Goal: Find specific page/section: Find specific page/section

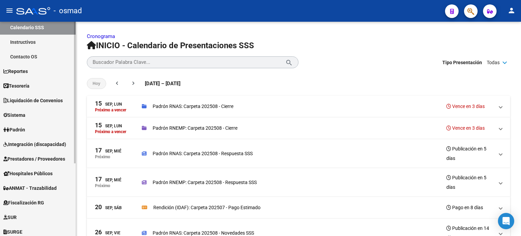
scroll to position [34, 0]
click at [28, 67] on span "Reportes" at bounding box center [15, 70] width 24 height 7
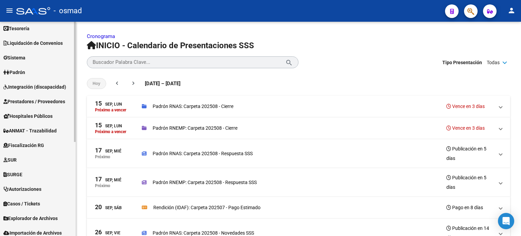
scroll to position [168, 0]
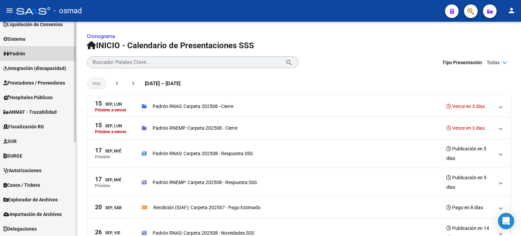
click at [21, 53] on span "Padrón" at bounding box center [14, 53] width 22 height 7
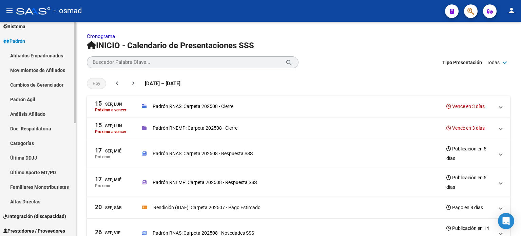
scroll to position [66, 0]
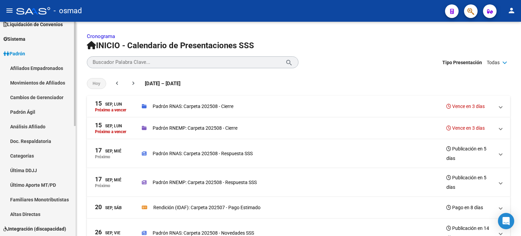
click at [35, 142] on link "Doc. Respaldatoria" at bounding box center [38, 141] width 76 height 15
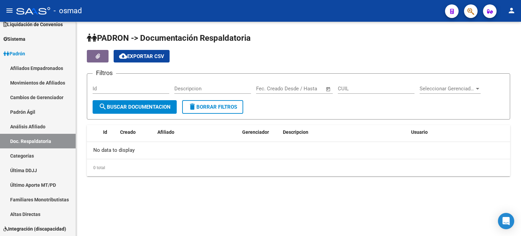
click at [133, 108] on span "search Buscar Documentacion" at bounding box center [135, 107] width 72 height 6
click at [477, 88] on div at bounding box center [477, 89] width 3 height 2
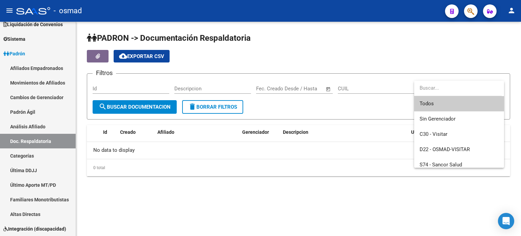
click at [477, 88] on input "dropdown search" at bounding box center [457, 87] width 87 height 15
click at [413, 46] on div at bounding box center [260, 118] width 521 height 236
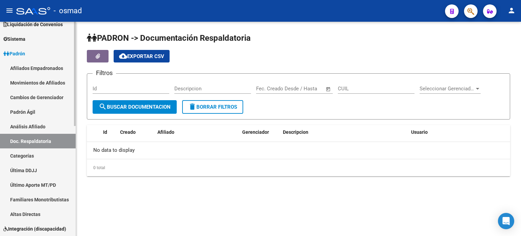
scroll to position [100, 0]
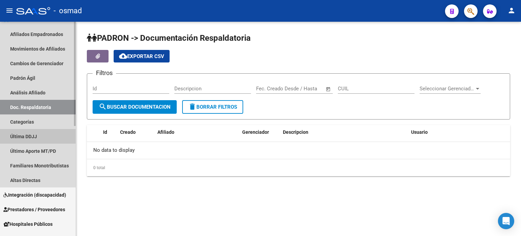
click at [33, 135] on link "Última DDJJ" at bounding box center [38, 136] width 76 height 15
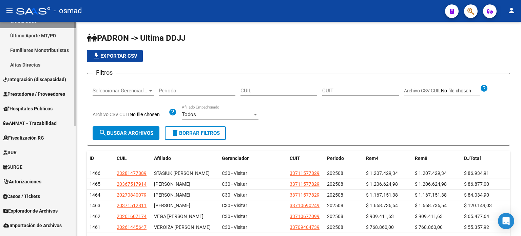
scroll to position [226, 0]
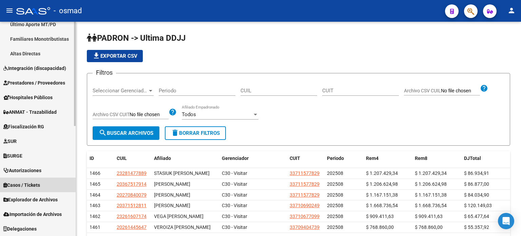
click at [33, 184] on span "Casos / Tickets" at bounding box center [21, 184] width 37 height 7
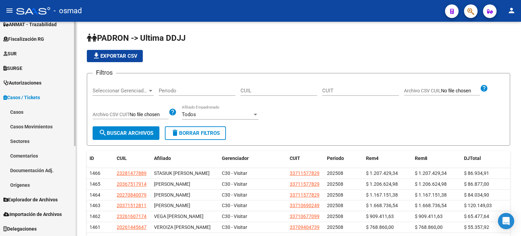
scroll to position [153, 0]
click at [31, 230] on span "Delegaciones" at bounding box center [19, 228] width 33 height 7
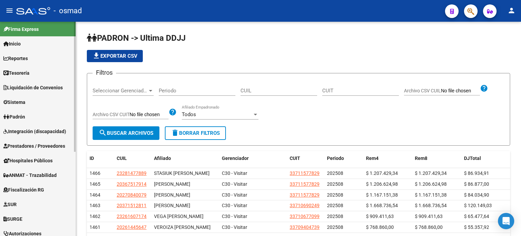
scroll to position [0, 0]
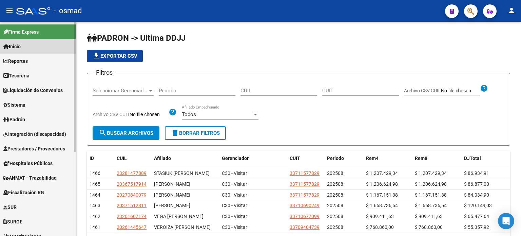
click at [19, 47] on span "Inicio" at bounding box center [11, 46] width 17 height 7
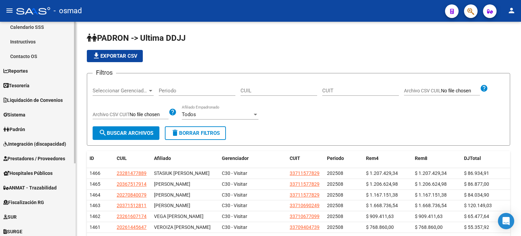
scroll to position [68, 0]
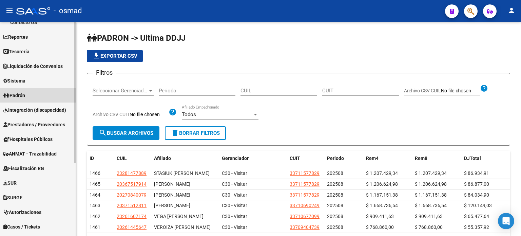
click at [23, 93] on span "Padrón" at bounding box center [14, 95] width 22 height 7
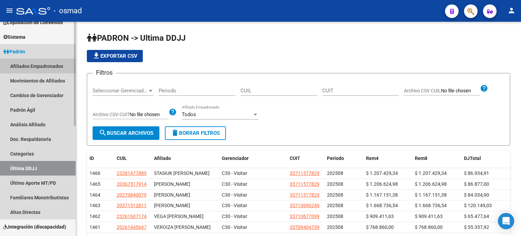
click at [33, 65] on link "Afiliados Empadronados" at bounding box center [38, 66] width 76 height 15
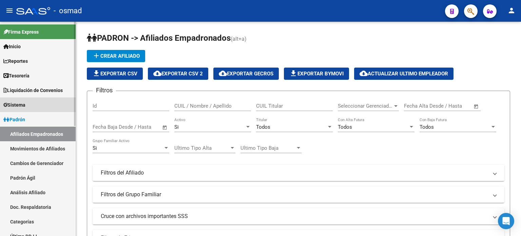
click at [21, 104] on span "Sistema" at bounding box center [14, 104] width 22 height 7
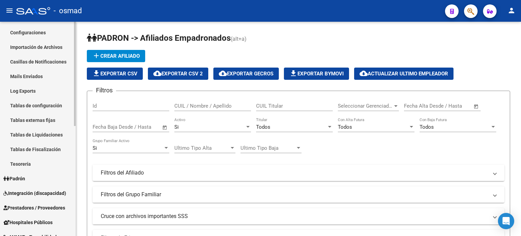
scroll to position [102, 0]
